Goal: Find specific page/section: Find specific page/section

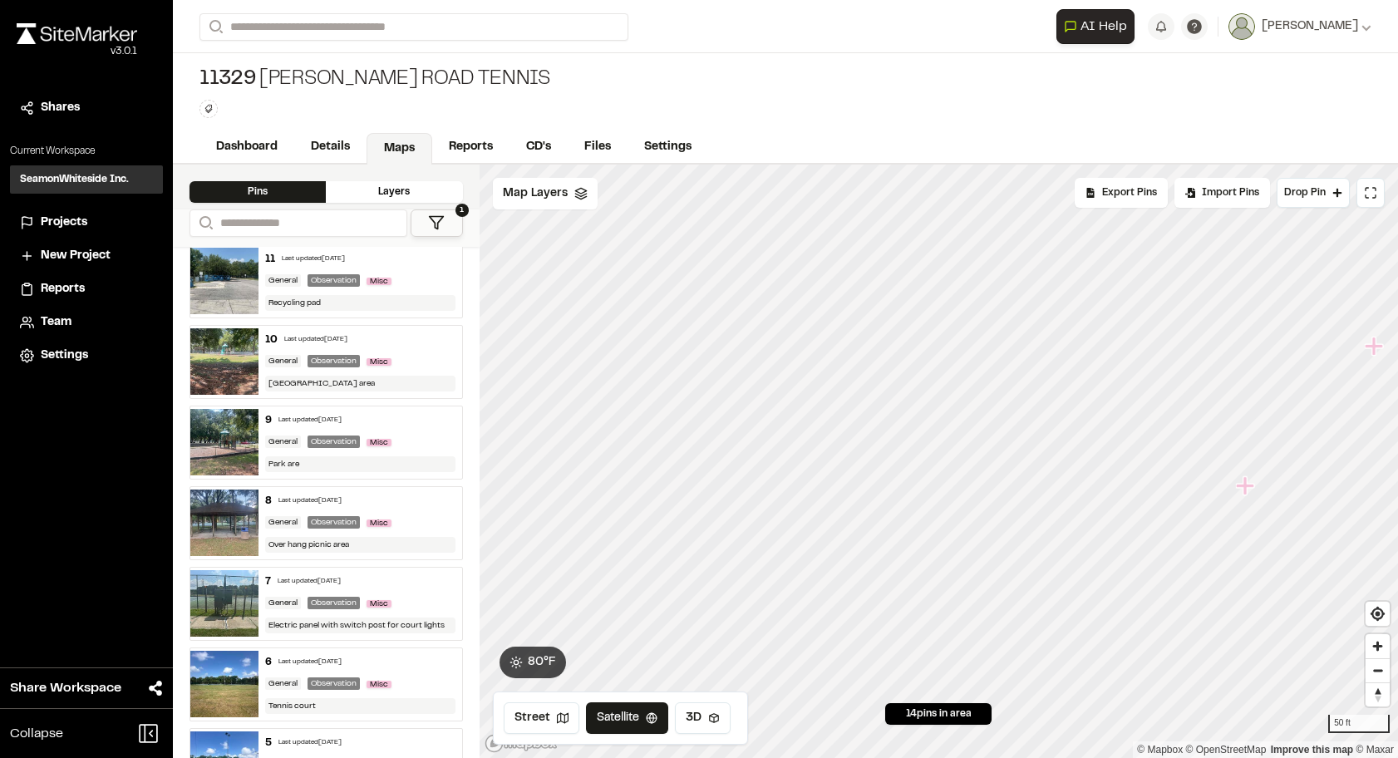
scroll to position [214, 0]
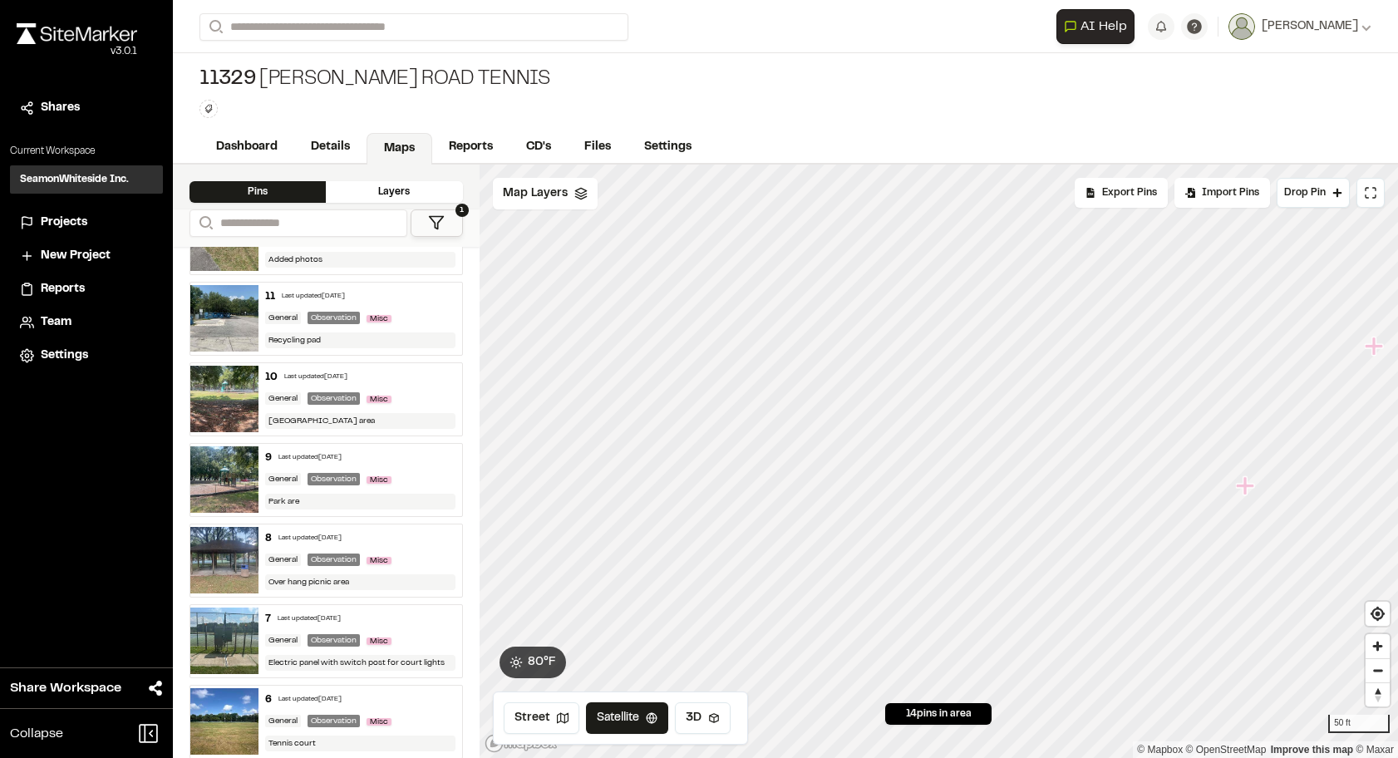
click at [224, 485] on img at bounding box center [224, 479] width 68 height 67
click at [218, 331] on img at bounding box center [224, 318] width 68 height 67
click at [779, 471] on icon "Map marker" at bounding box center [776, 466] width 18 height 18
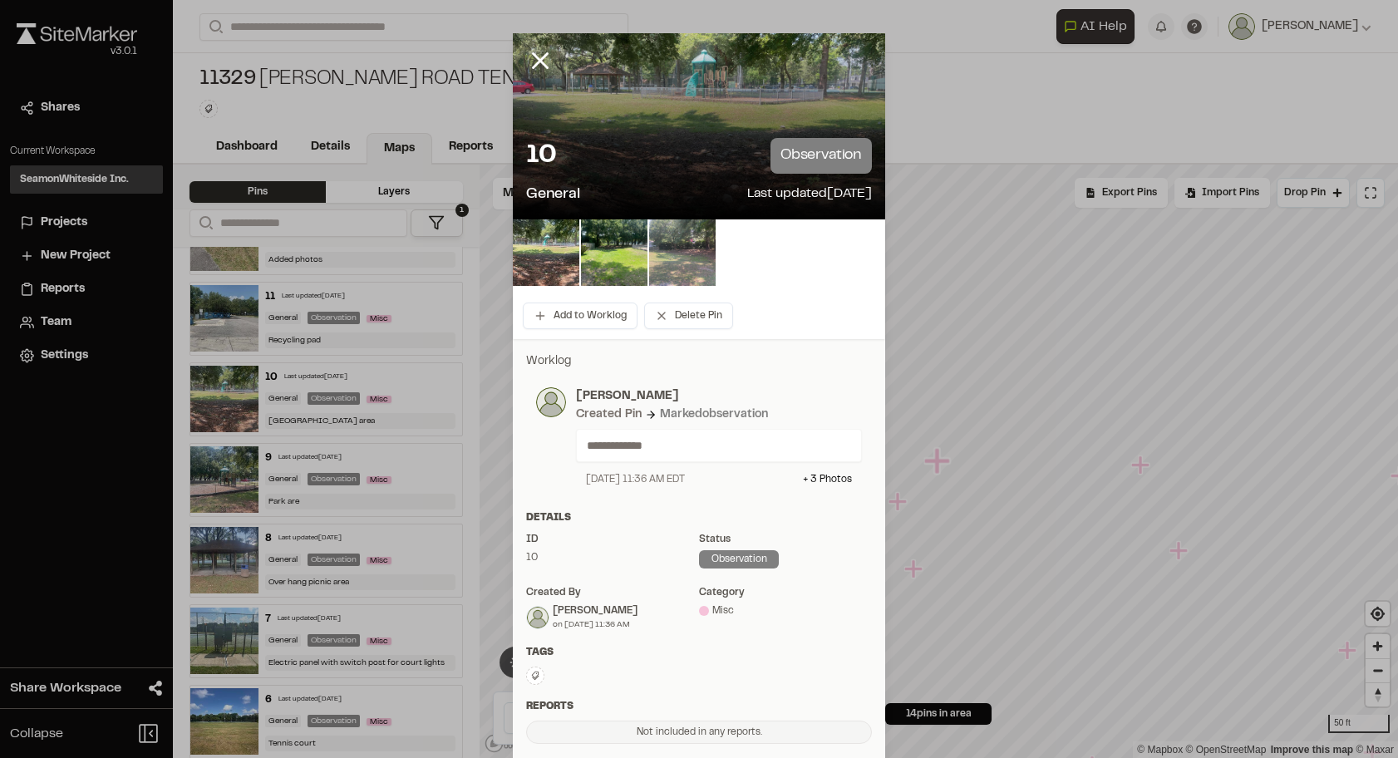
click at [681, 237] on img at bounding box center [682, 252] width 67 height 67
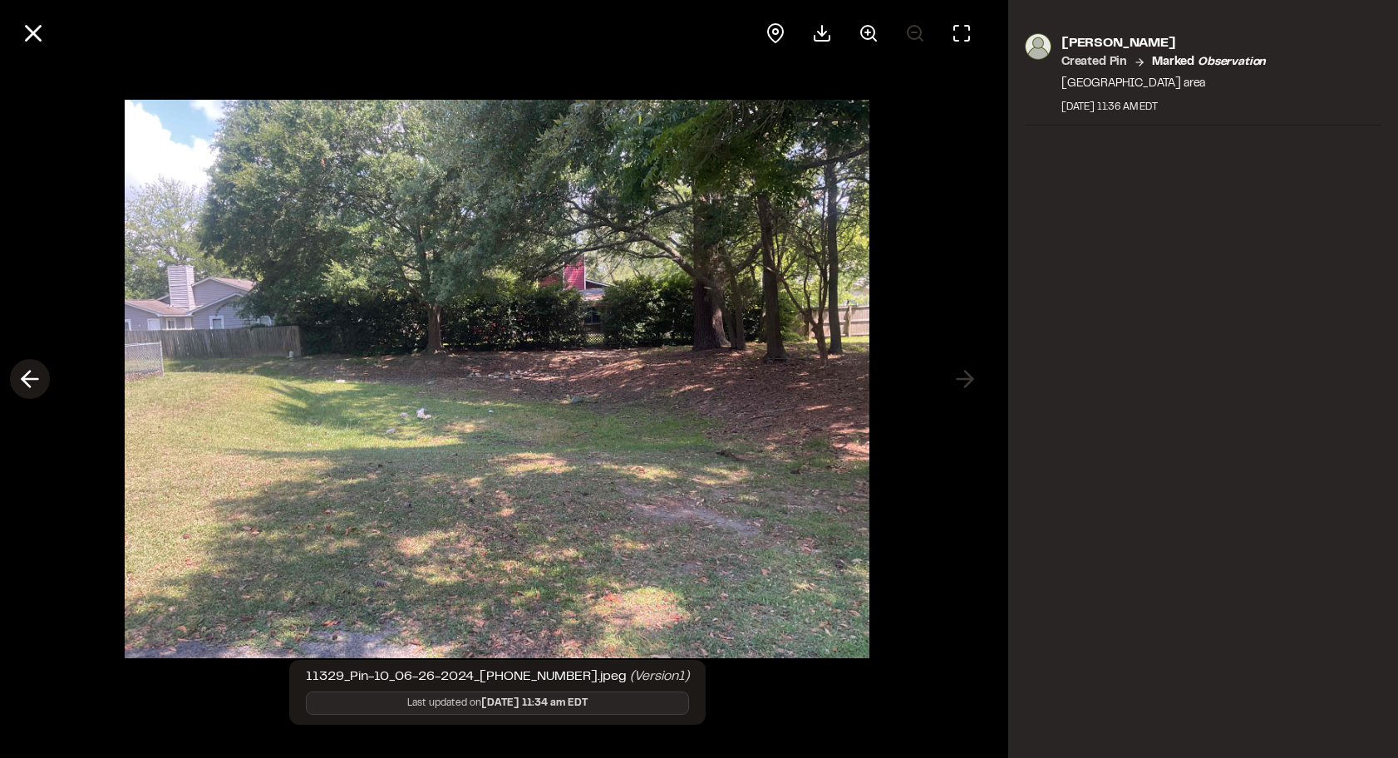
click at [28, 379] on line at bounding box center [30, 379] width 16 height 0
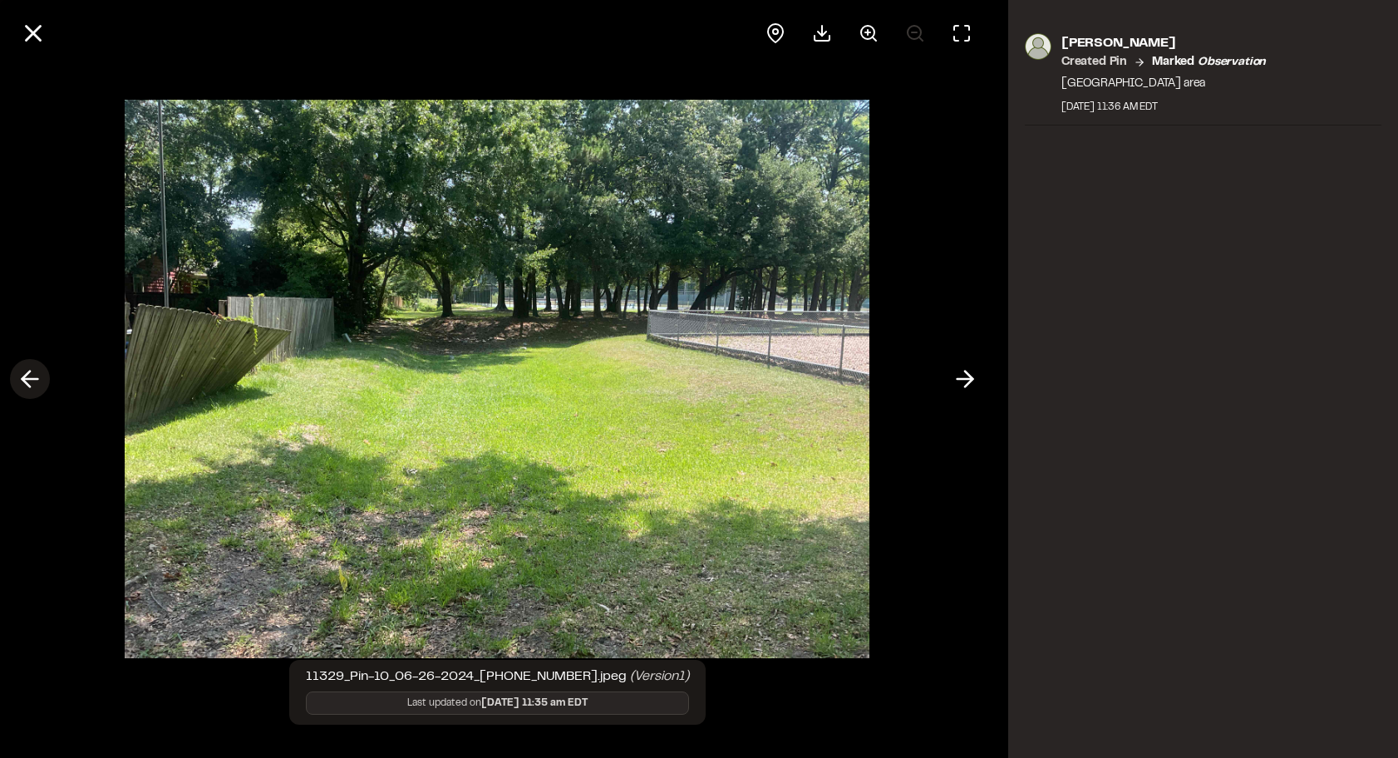
click at [28, 379] on line at bounding box center [30, 379] width 16 height 0
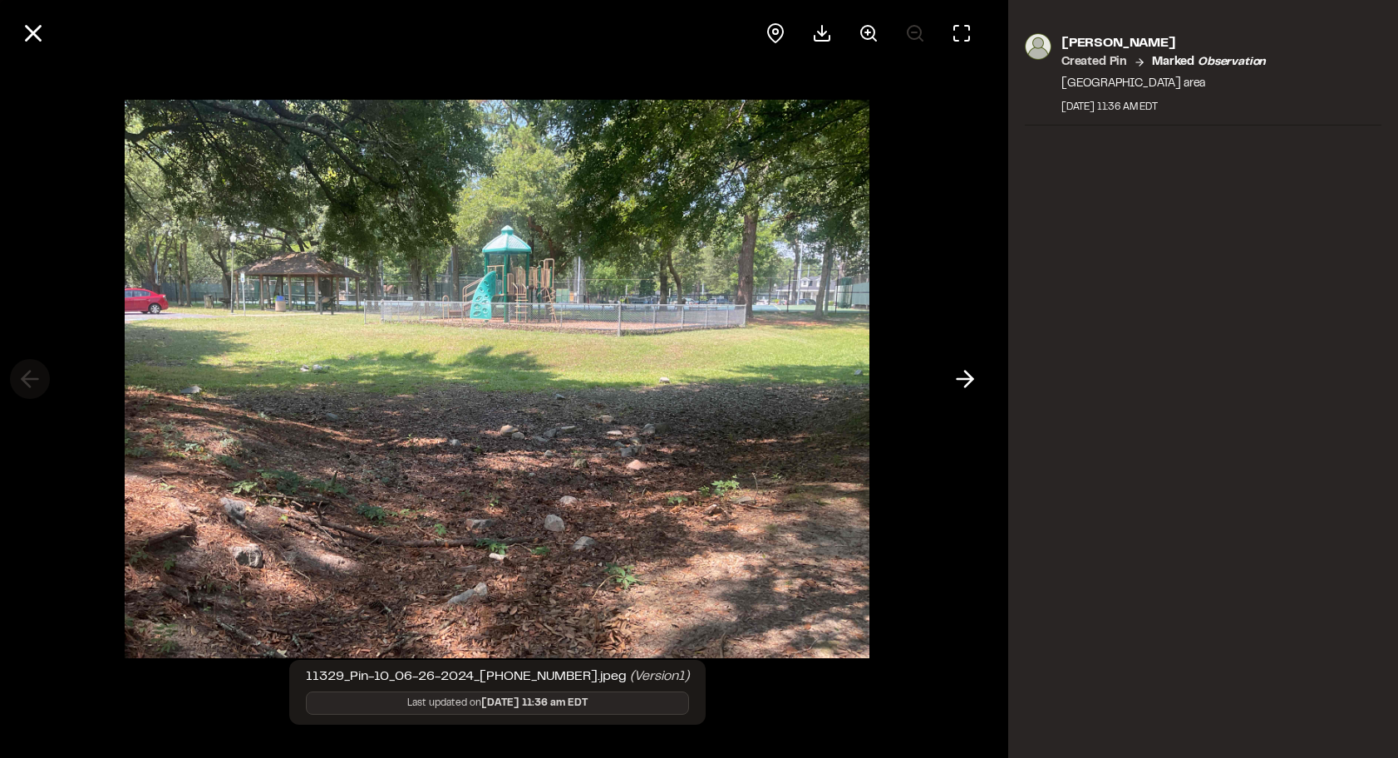
click at [28, 378] on div at bounding box center [497, 379] width 995 height 758
click at [25, 36] on icon at bounding box center [33, 33] width 28 height 28
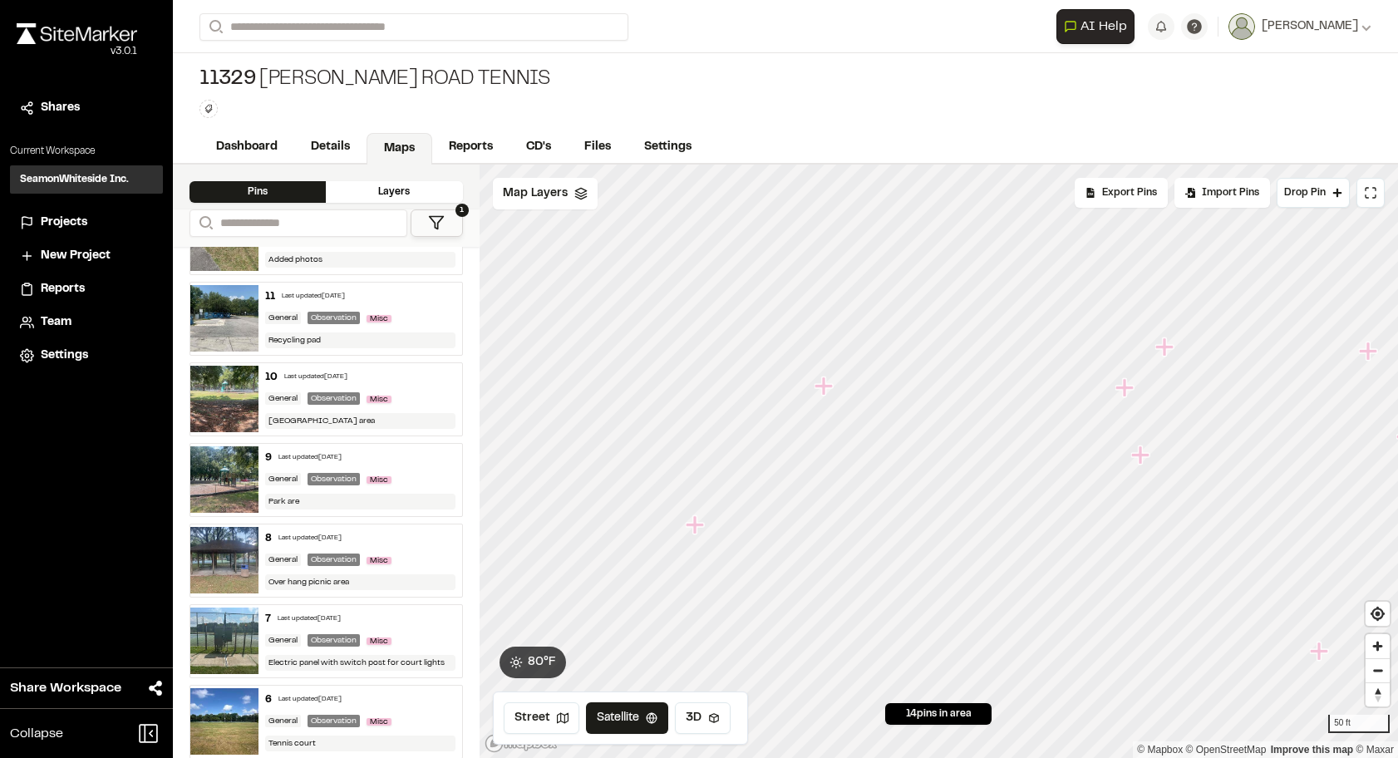
click at [826, 390] on icon "Map marker" at bounding box center [823, 386] width 18 height 18
click at [1083, 538] on icon "Map marker" at bounding box center [1082, 529] width 18 height 18
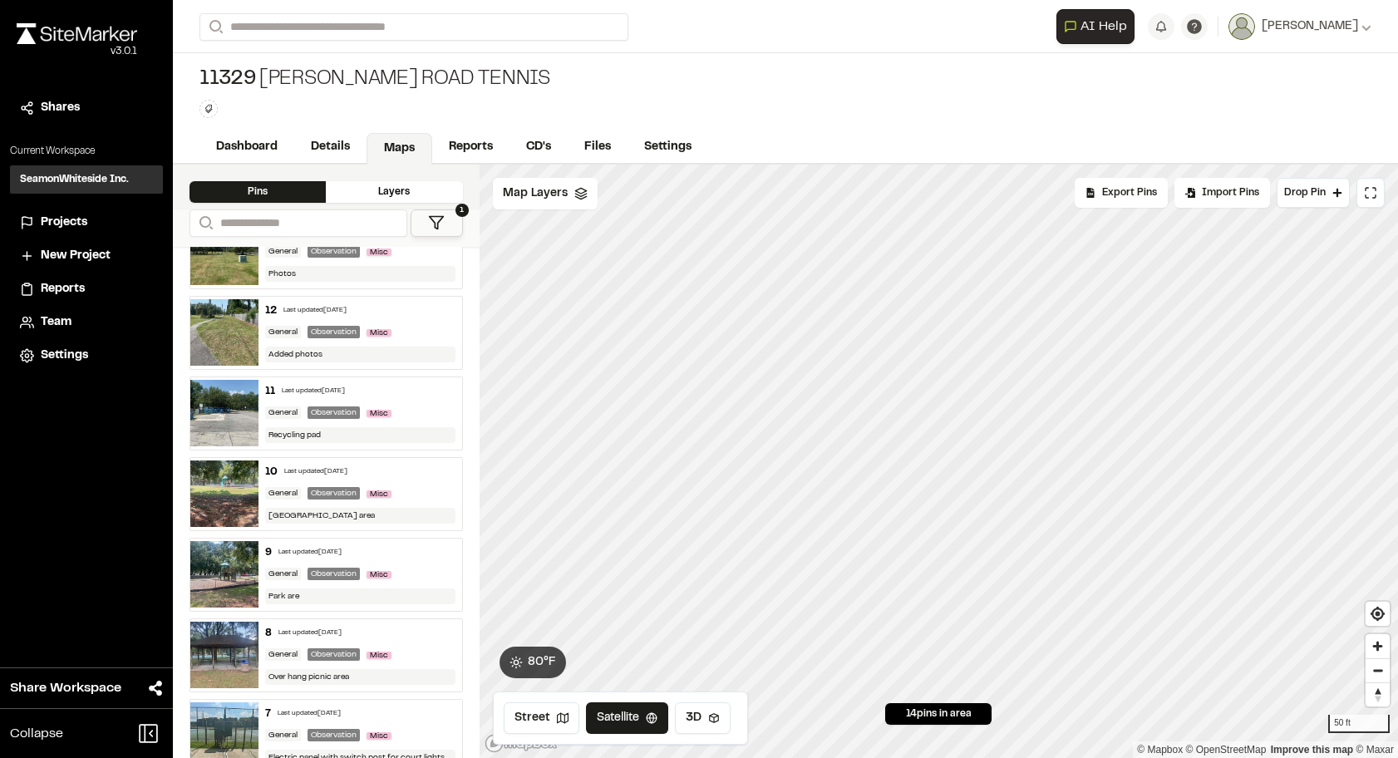
scroll to position [0, 0]
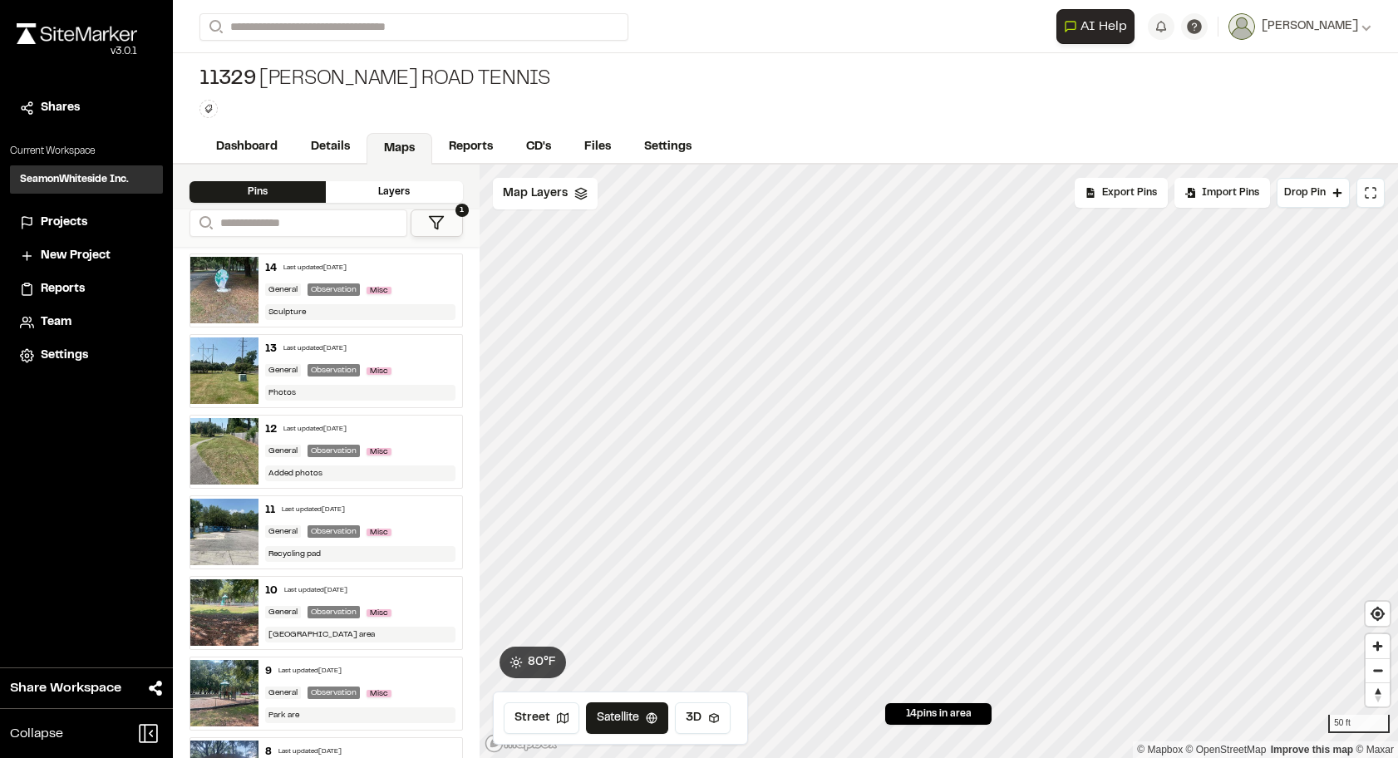
click at [366, 201] on div "Layers" at bounding box center [394, 192] width 136 height 22
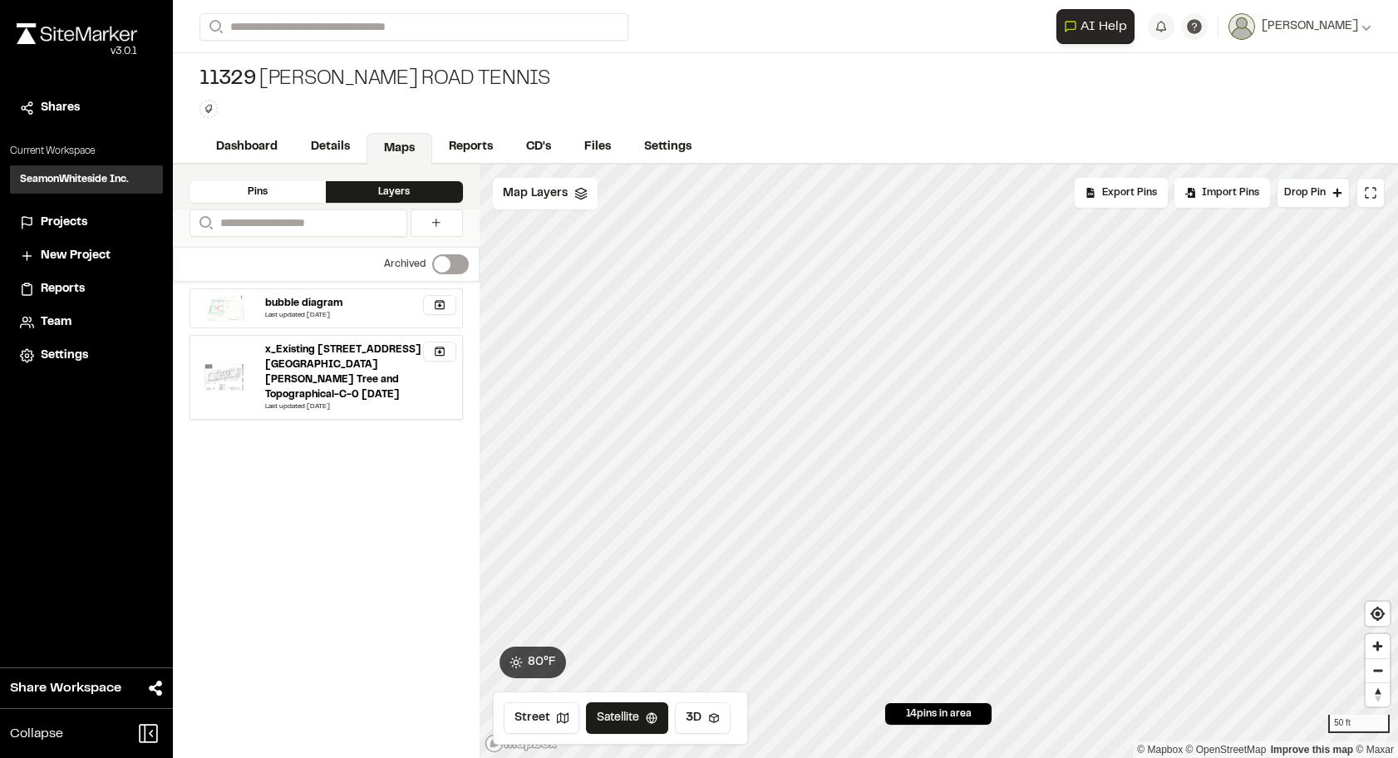
click at [393, 359] on div "x_Existing [STREET_ADDRESS][GEOGRAPHIC_DATA][PERSON_NAME] Tree and Topographica…" at bounding box center [357, 373] width 184 height 60
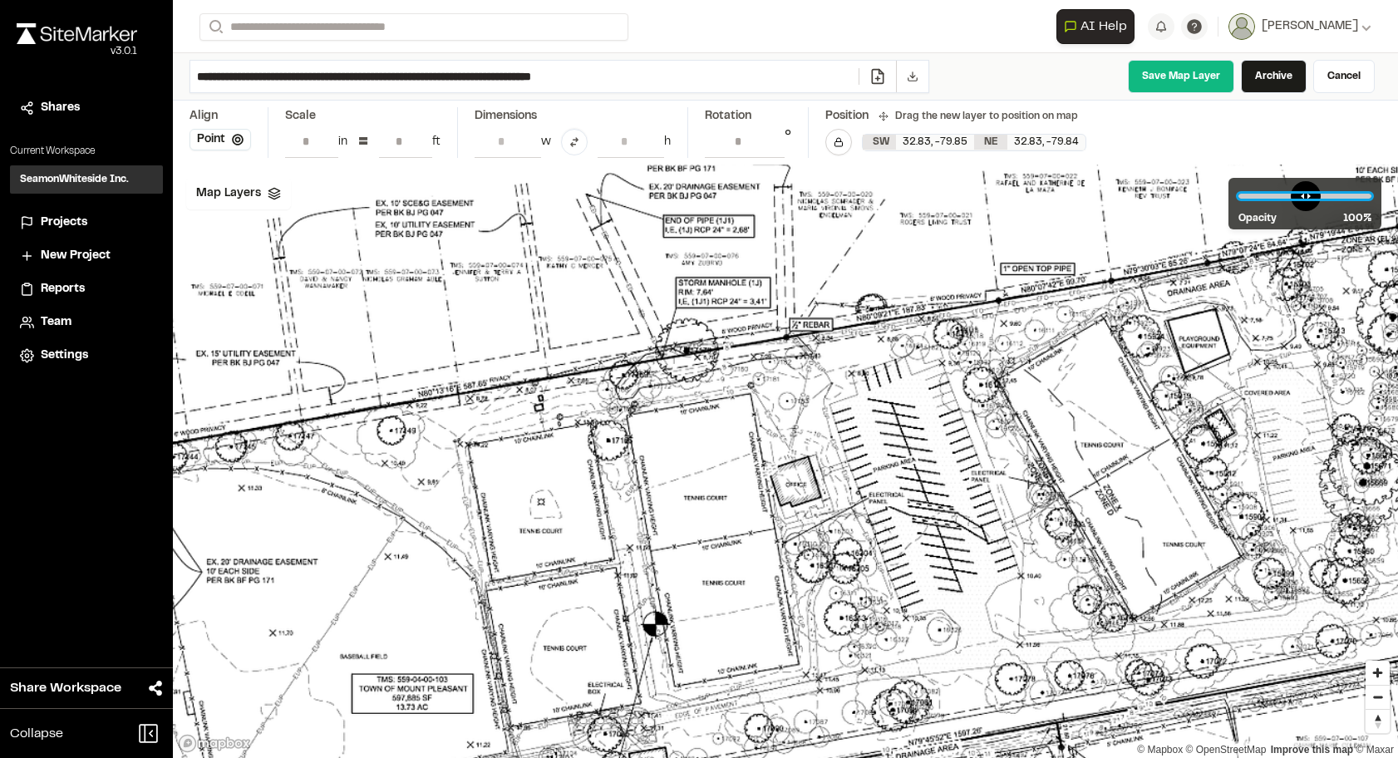
drag, startPoint x: 1330, startPoint y: 194, endPoint x: 1361, endPoint y: 201, distance: 31.7
type input "***"
click at [1361, 199] on input "range" at bounding box center [1305, 196] width 133 height 5
